Goal: Find specific page/section: Find specific page/section

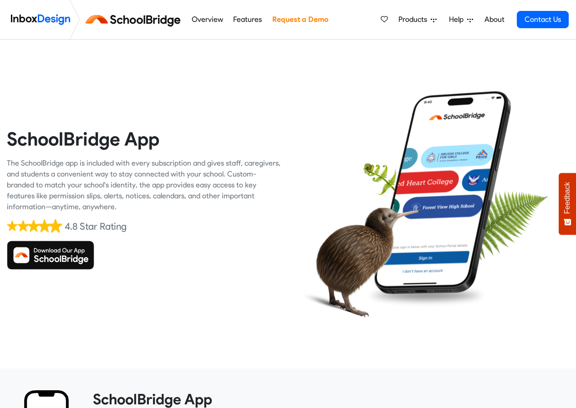
click at [45, 254] on img at bounding box center [50, 255] width 87 height 29
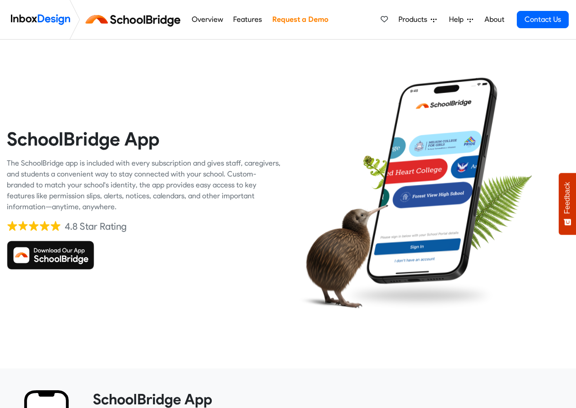
click at [67, 257] on img at bounding box center [50, 255] width 87 height 29
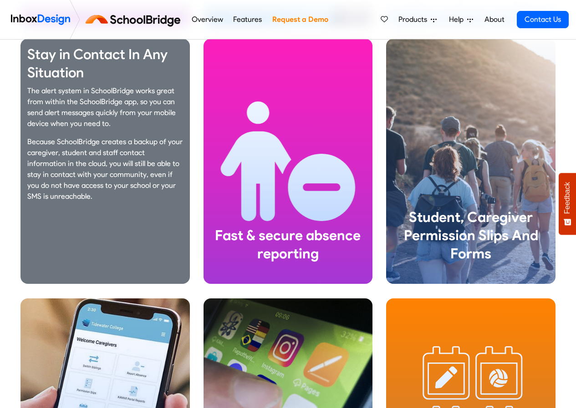
scroll to position [1229, 0]
